Goal: Transaction & Acquisition: Purchase product/service

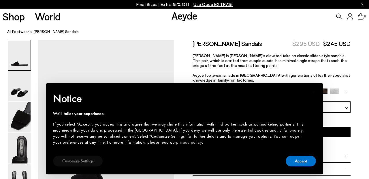
click at [73, 163] on button "Customize Settings" at bounding box center [78, 161] width 50 height 11
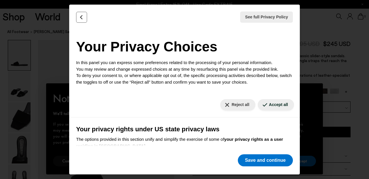
click at [82, 17] on icon "Back" at bounding box center [82, 17] width 6 height 6
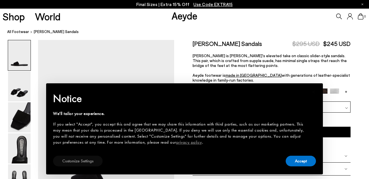
click at [81, 161] on button "Customize Settings" at bounding box center [78, 161] width 50 height 11
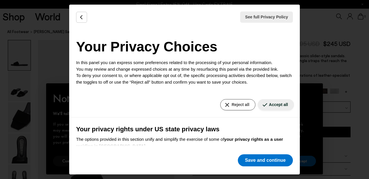
click at [233, 108] on button "Reject all" at bounding box center [237, 104] width 35 height 11
click at [234, 104] on button "Reject all" at bounding box center [237, 104] width 35 height 11
click at [262, 160] on button "Save and continue" at bounding box center [265, 161] width 55 height 12
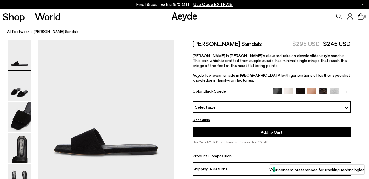
scroll to position [52, 0]
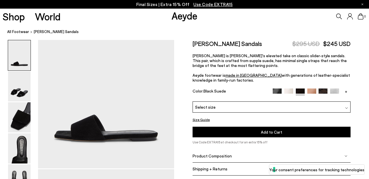
click at [324, 93] on img at bounding box center [322, 93] width 9 height 9
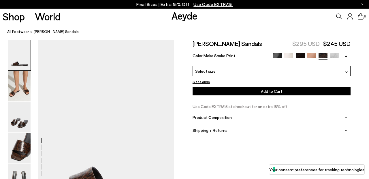
click at [277, 57] on img at bounding box center [276, 57] width 9 height 9
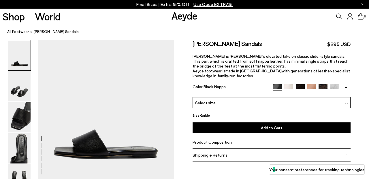
click at [198, 106] on span "Select size" at bounding box center [205, 103] width 20 height 6
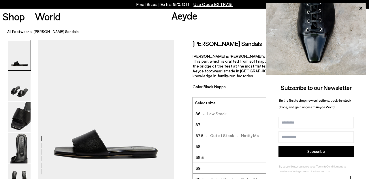
click at [217, 167] on li "39" at bounding box center [271, 168] width 157 height 11
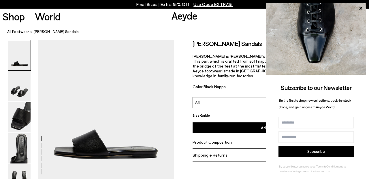
click at [181, 100] on div "Size Guide Shoes Belt Our shoes come in European sizing. The easiest way to mea…" at bounding box center [271, 103] width 195 height 127
click at [360, 8] on icon at bounding box center [360, 8] width 3 height 3
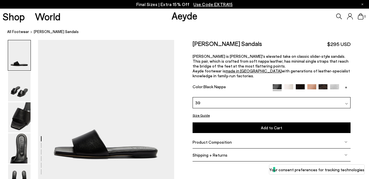
click at [323, 87] on img at bounding box center [322, 88] width 9 height 9
